Goal: Task Accomplishment & Management: Manage account settings

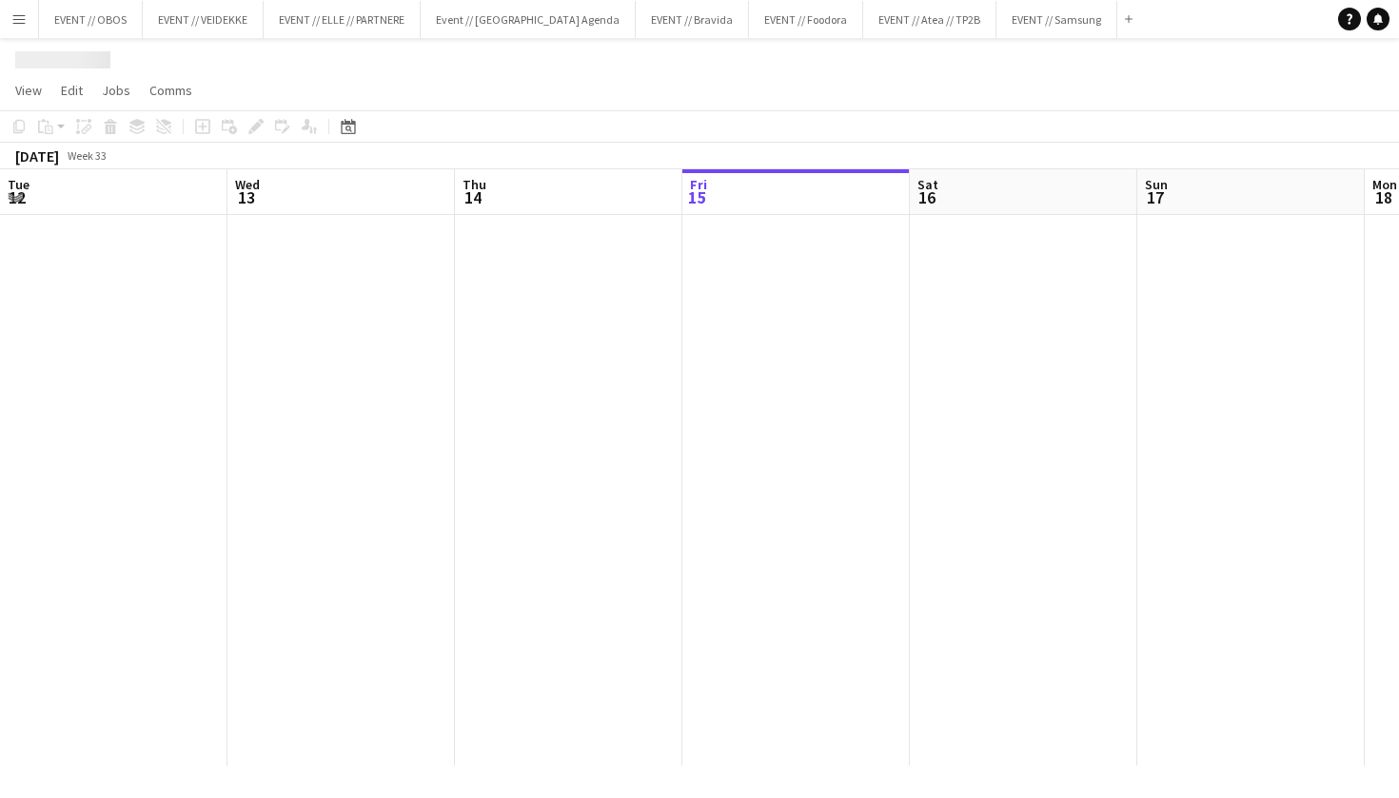
scroll to position [0, 455]
